Goal: Information Seeking & Learning: Learn about a topic

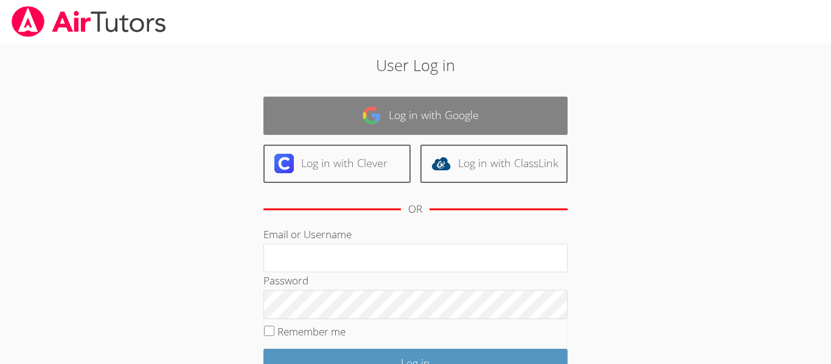
click at [502, 122] on link "Log in with Google" at bounding box center [415, 116] width 304 height 38
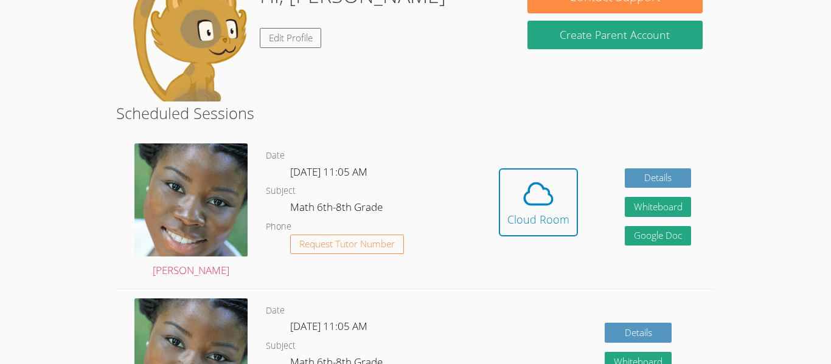
scroll to position [136, 0]
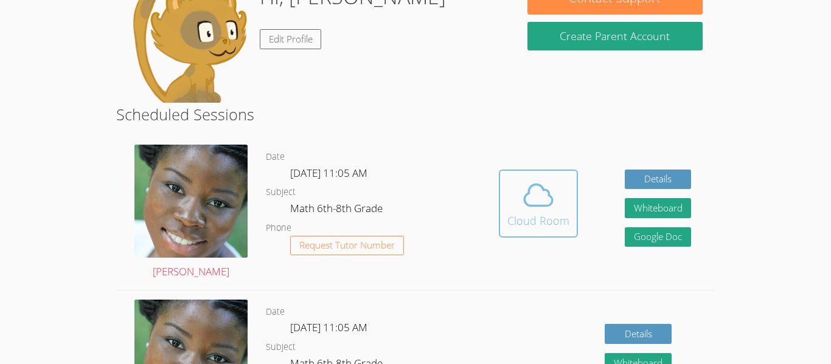
click at [520, 191] on span at bounding box center [538, 195] width 62 height 34
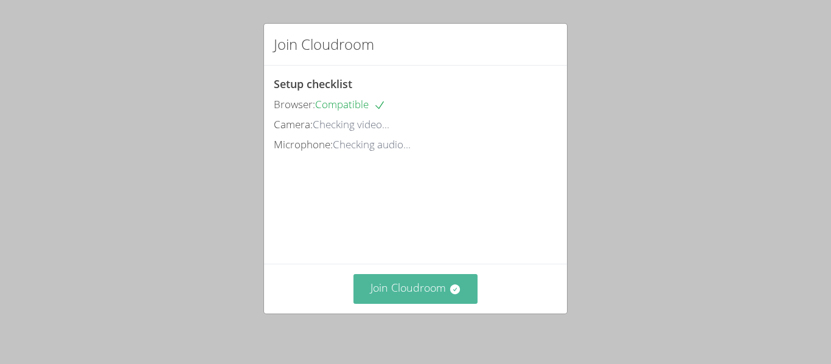
click at [456, 293] on icon at bounding box center [455, 290] width 10 height 10
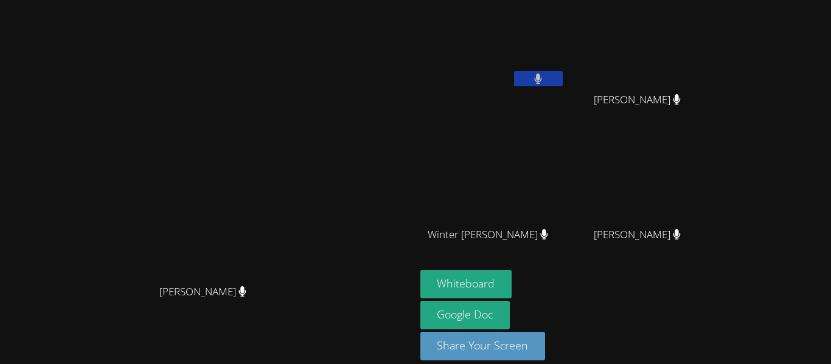
click at [715, 333] on div "Whiteboard Google Doc Share Your Screen" at bounding box center [567, 320] width 294 height 100
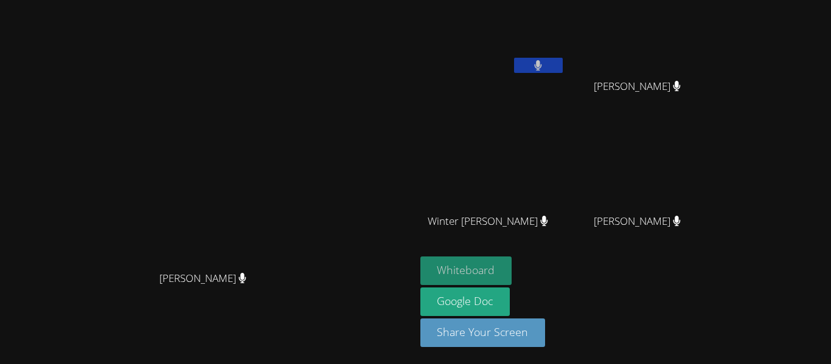
click at [512, 276] on button "Whiteboard" at bounding box center [466, 271] width 92 height 29
click at [299, 218] on video at bounding box center [207, 151] width 183 height 228
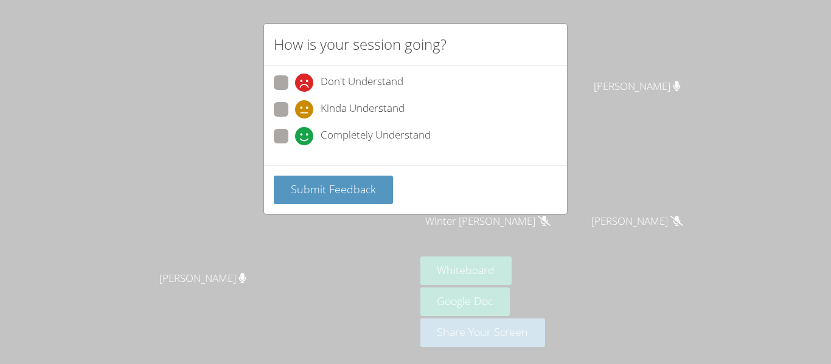
click at [295, 145] on span at bounding box center [295, 145] width 0 height 0
click at [295, 138] on input "Completely Understand" at bounding box center [300, 134] width 10 height 10
radio input "true"
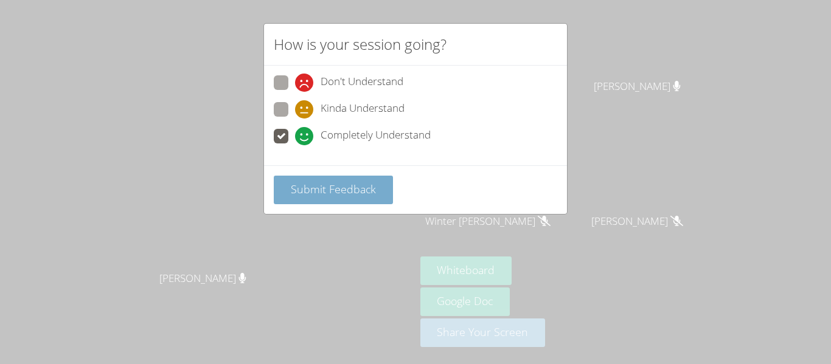
click at [274, 191] on button "Submit Feedback" at bounding box center [333, 190] width 119 height 29
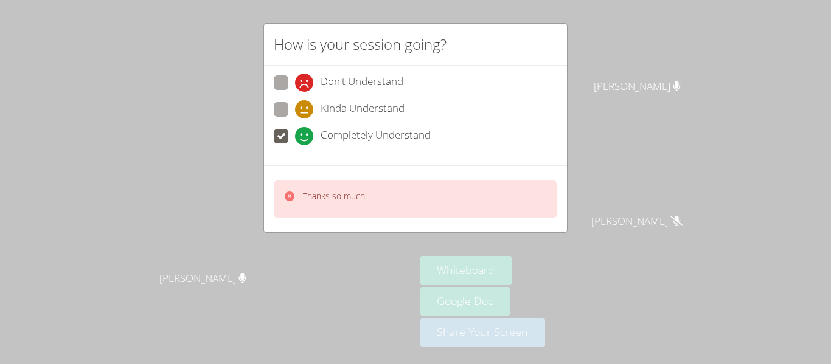
click at [283, 242] on div "How is your session going? Don't Understand Kinda Understand Completely Underst…" at bounding box center [415, 182] width 831 height 364
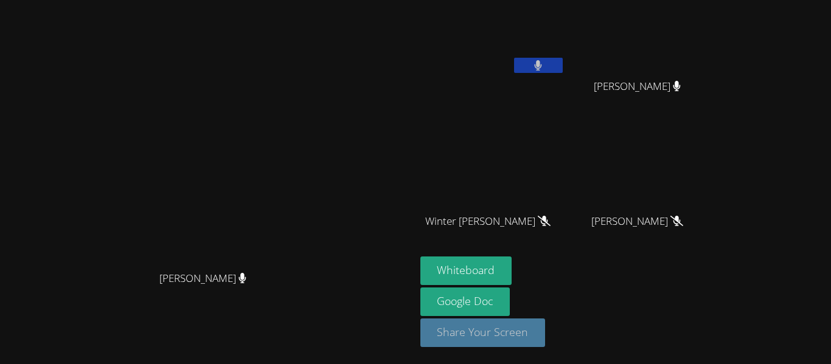
scroll to position [0, 0]
